Goal: Transaction & Acquisition: Purchase product/service

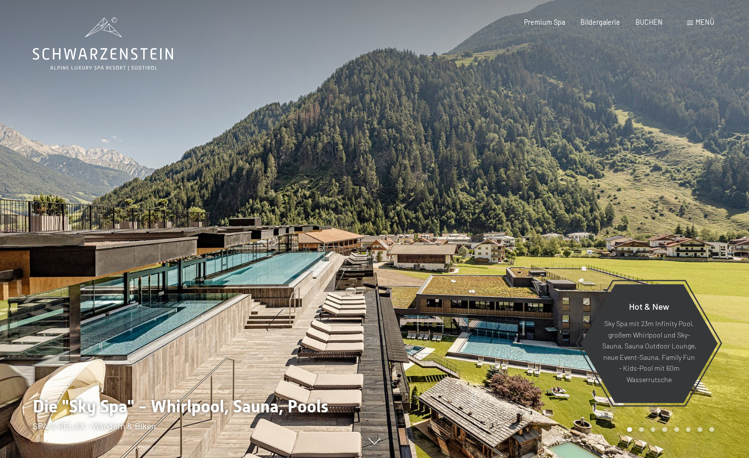
click at [554, 25] on div "Premium Spa" at bounding box center [544, 22] width 41 height 10
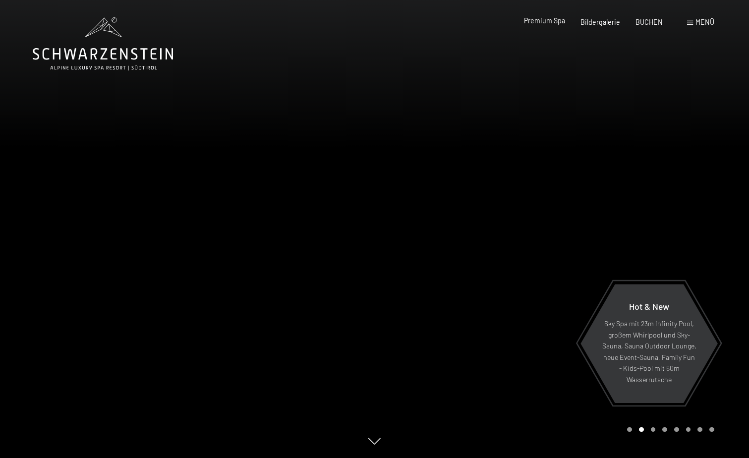
click at [557, 23] on span "Premium Spa" at bounding box center [544, 20] width 41 height 8
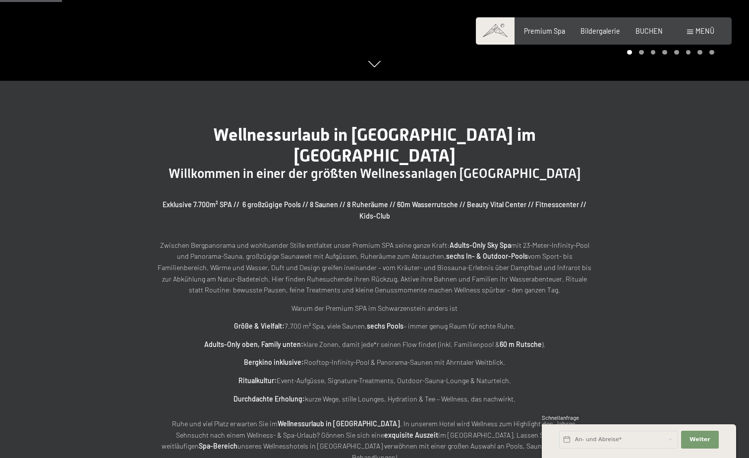
scroll to position [545, 0]
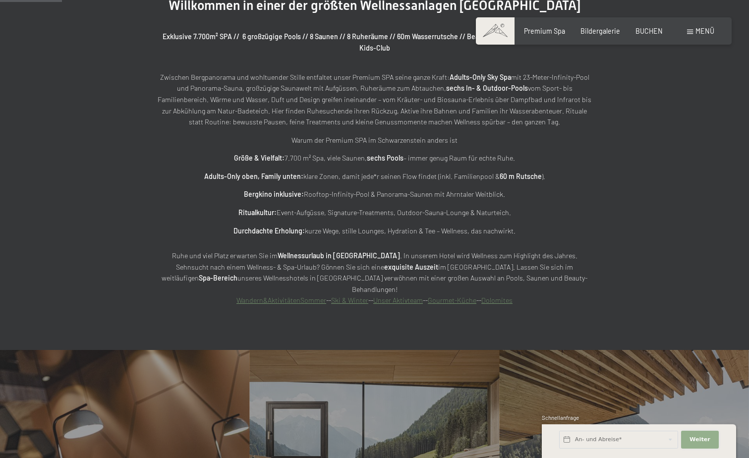
click at [703, 440] on span "Weiter" at bounding box center [699, 439] width 21 height 8
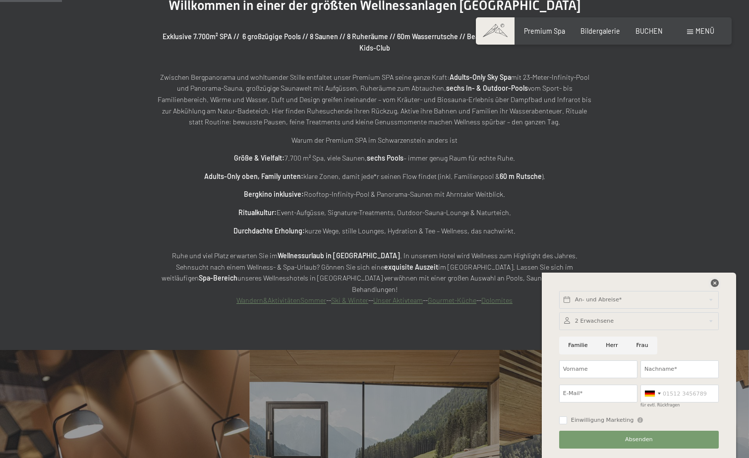
click at [716, 284] on icon at bounding box center [714, 283] width 8 height 8
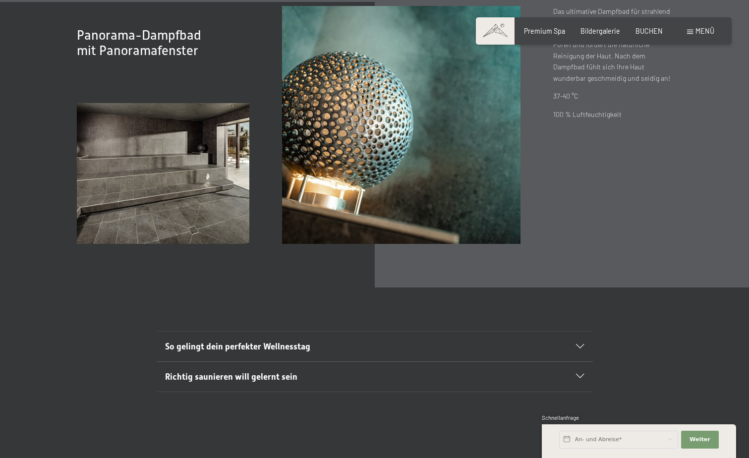
scroll to position [3235, 0]
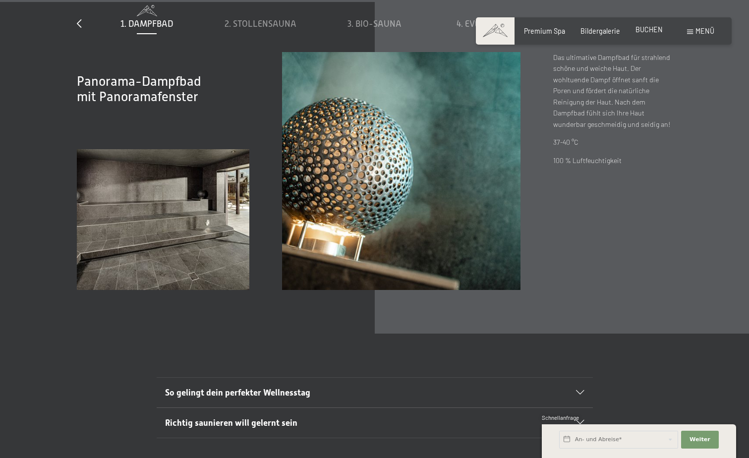
click at [649, 30] on span "BUCHEN" at bounding box center [648, 29] width 27 height 8
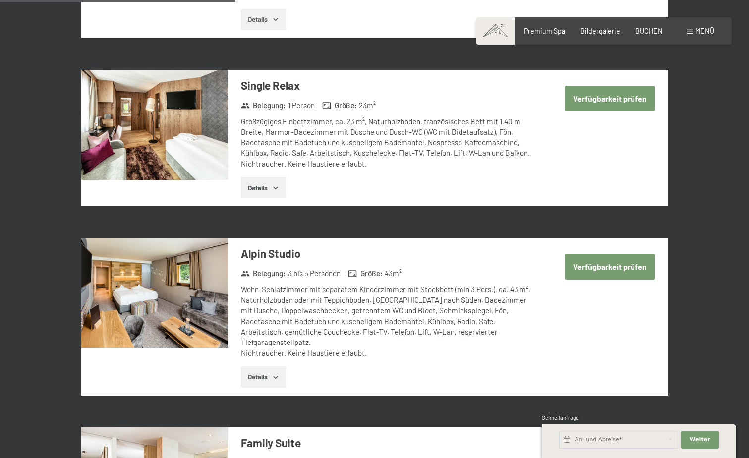
scroll to position [1040, 0]
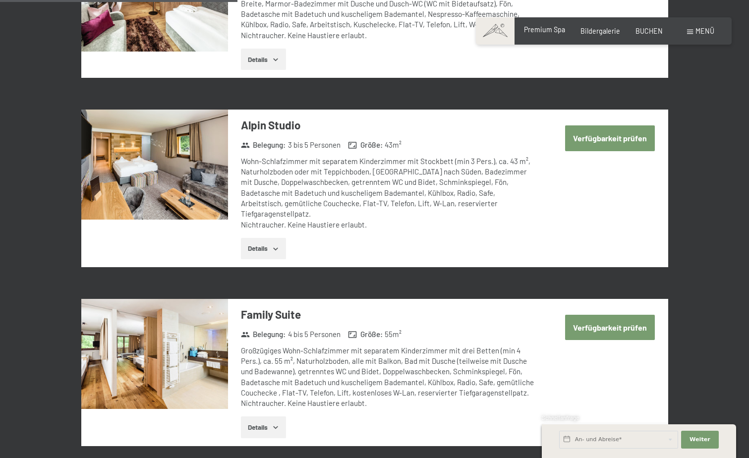
click at [555, 30] on span "Premium Spa" at bounding box center [544, 29] width 41 height 8
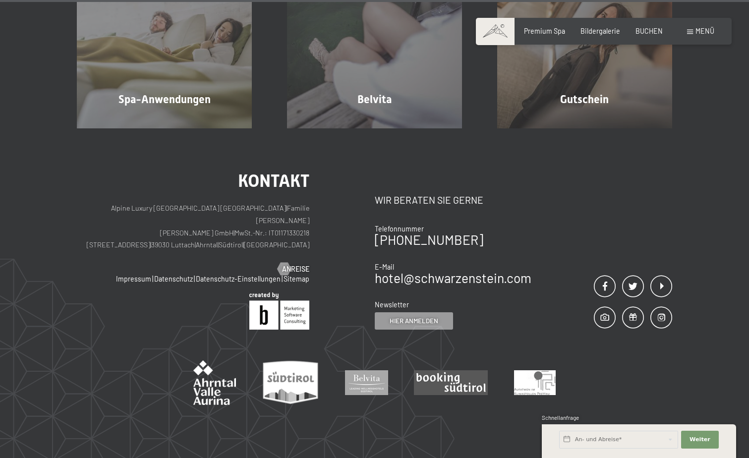
scroll to position [5712, 0]
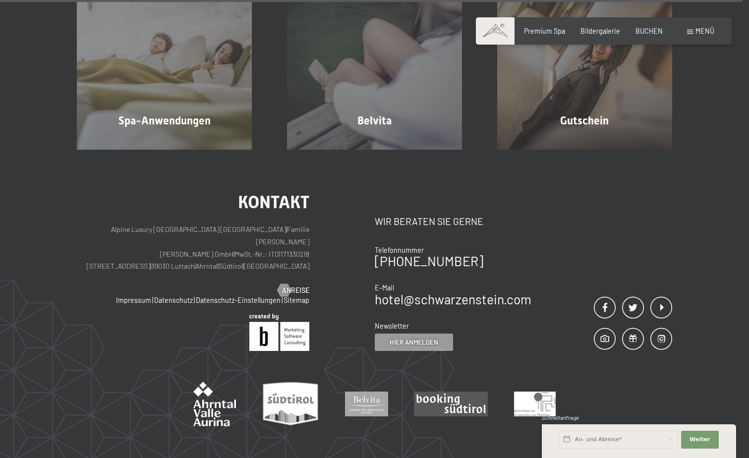
click at [704, 29] on span "Menü" at bounding box center [704, 31] width 19 height 8
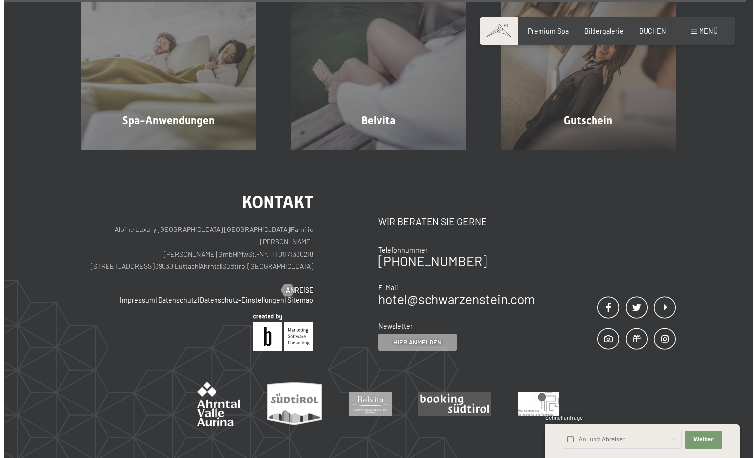
scroll to position [5729, 0]
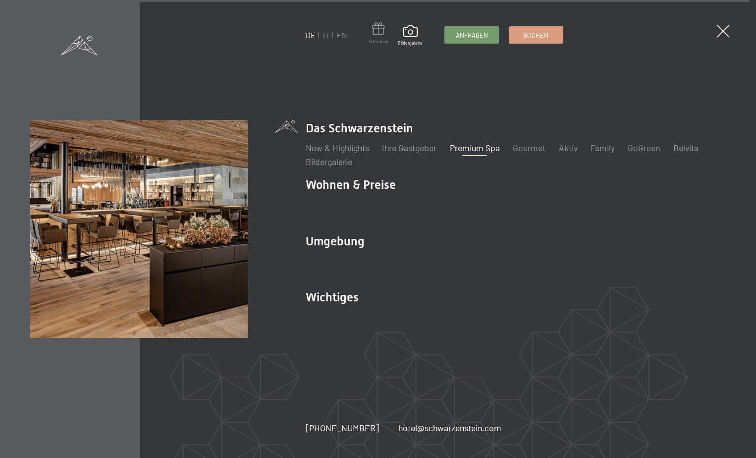
click at [380, 29] on span at bounding box center [378, 30] width 19 height 16
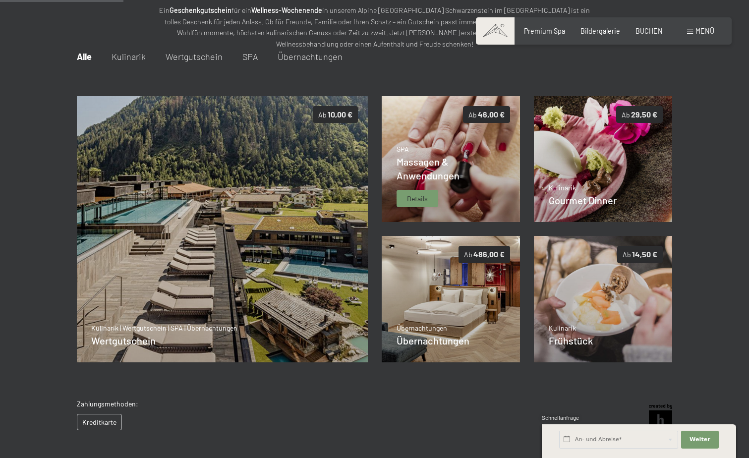
click at [455, 198] on div "SPA Massagen & Anwendungen Details" at bounding box center [450, 175] width 109 height 63
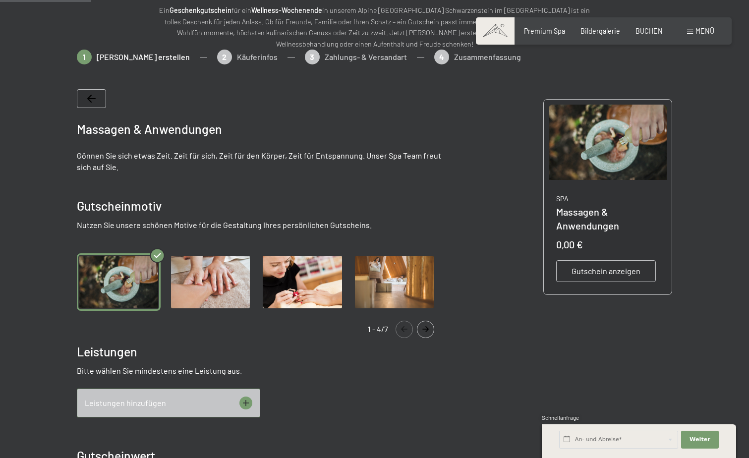
scroll to position [219, 0]
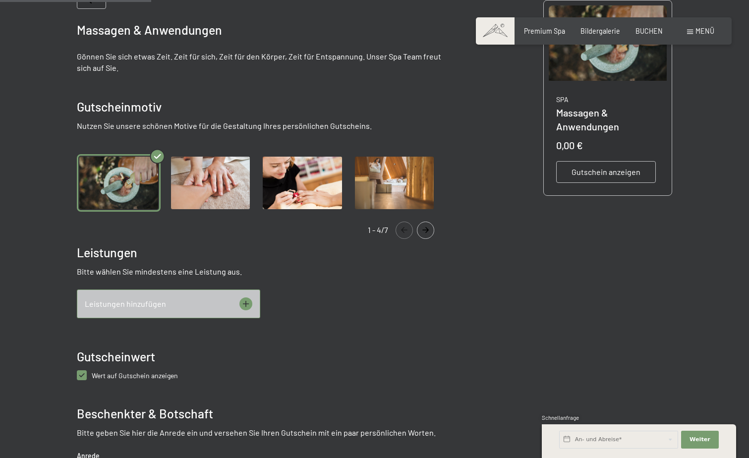
click at [249, 300] on icon at bounding box center [245, 303] width 13 height 13
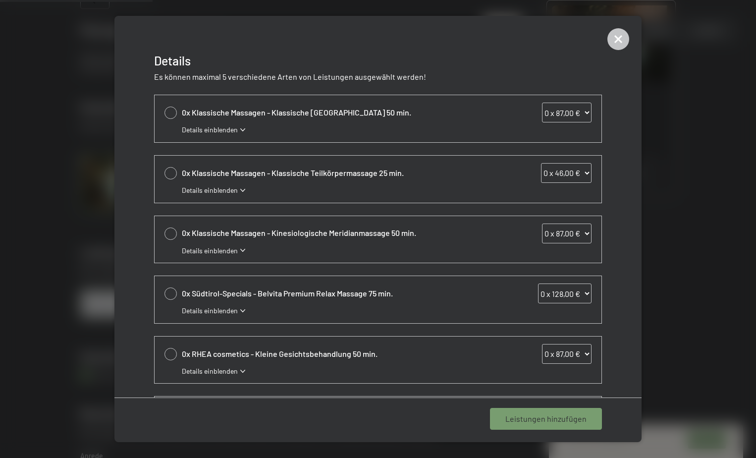
click at [172, 289] on div at bounding box center [170, 293] width 12 height 12
select select "1"
click at [544, 422] on span "1 Leistung hinzufügen" at bounding box center [548, 418] width 77 height 11
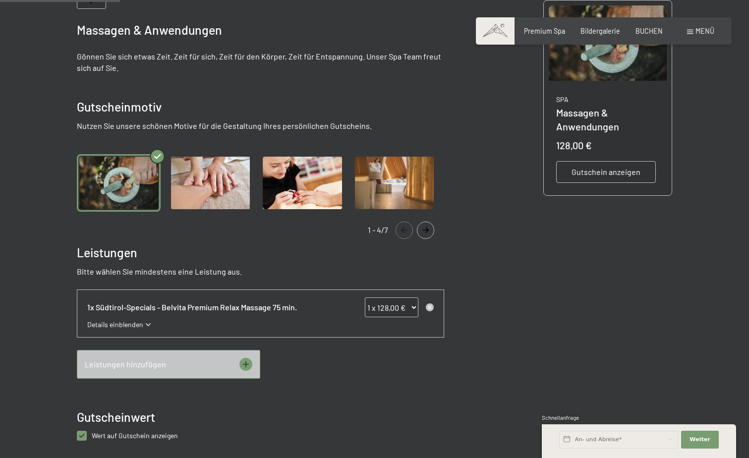
scroll to position [0, 0]
